Goal: Task Accomplishment & Management: Use online tool/utility

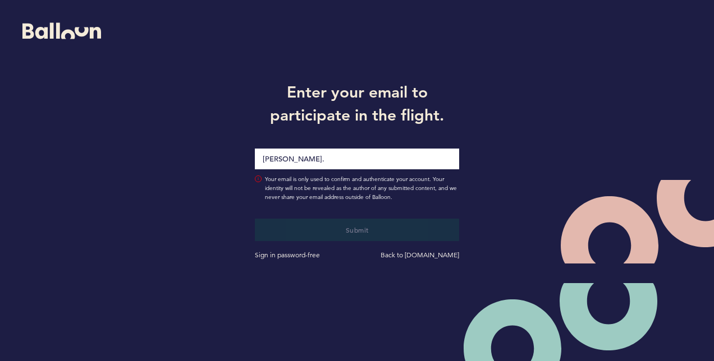
type input "[PERSON_NAME][EMAIL_ADDRESS][PERSON_NAME][DOMAIN_NAME]"
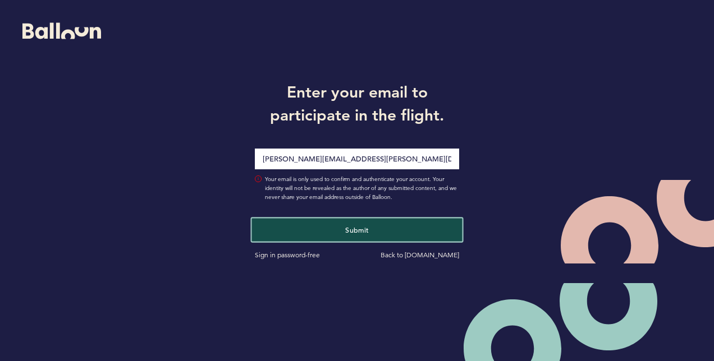
click at [402, 232] on button "Submit" at bounding box center [357, 229] width 210 height 23
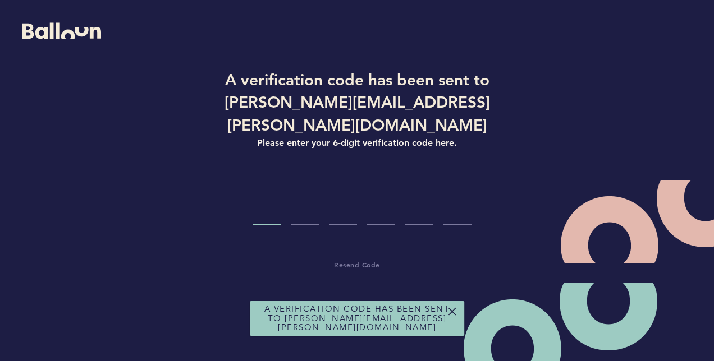
type input "3"
type input "4"
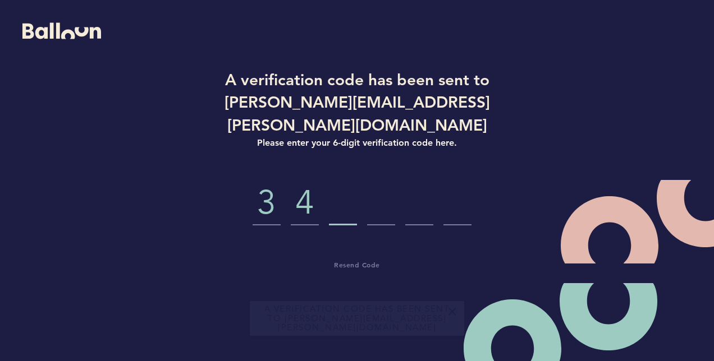
type input "1"
type input "3"
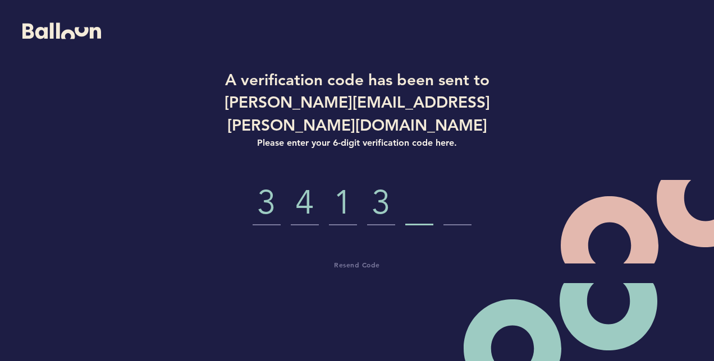
type input "6"
type input "5"
